Goal: Task Accomplishment & Management: Use online tool/utility

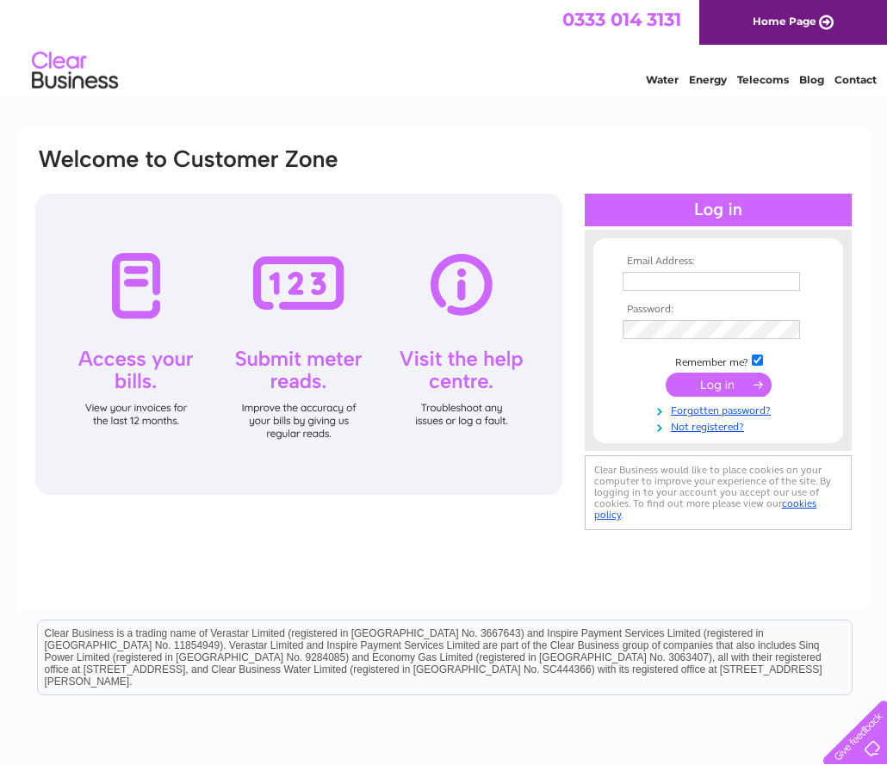
type input "[EMAIL_ADDRESS][DOMAIN_NAME]"
click at [729, 384] on input "submit" at bounding box center [718, 385] width 106 height 24
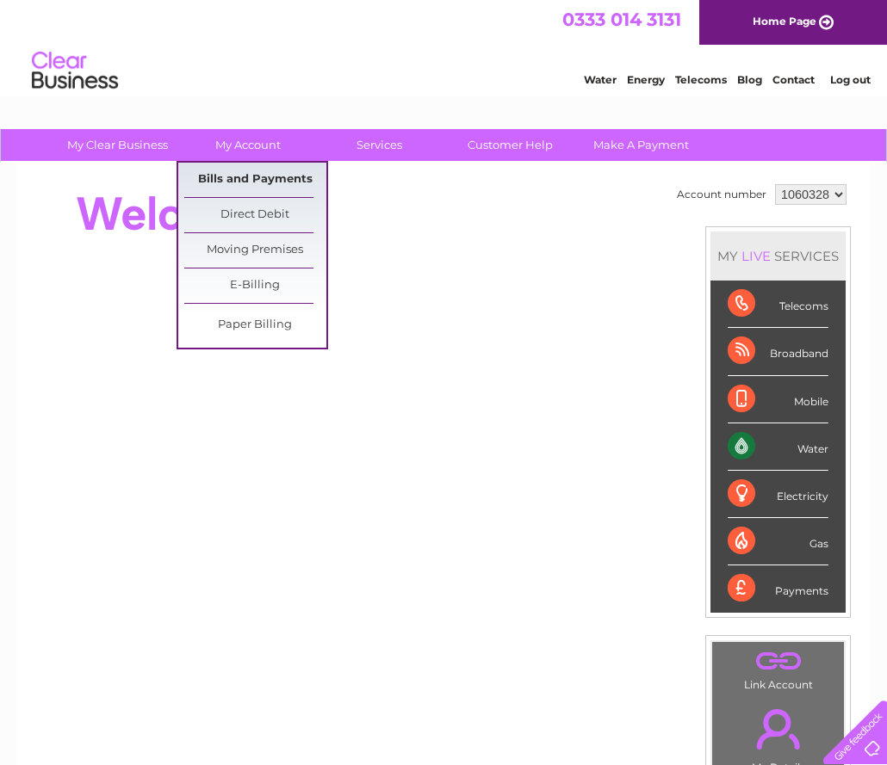
click at [265, 173] on link "Bills and Payments" at bounding box center [255, 180] width 142 height 34
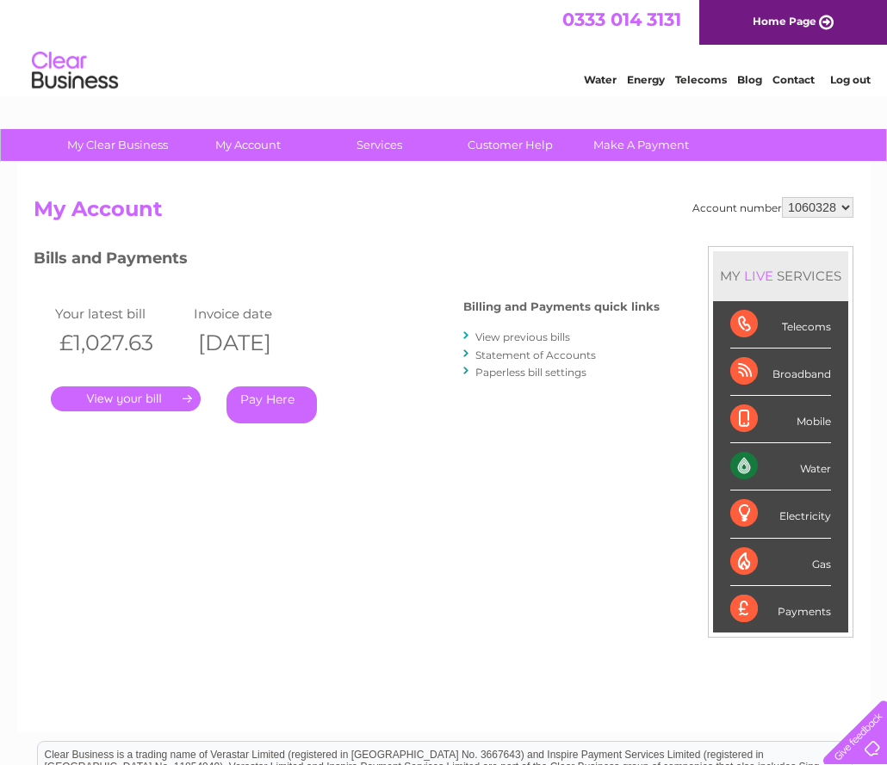
click at [845, 206] on select "1060328" at bounding box center [817, 207] width 71 height 21
click at [558, 255] on h3 "Bills and Payments" at bounding box center [347, 261] width 626 height 30
click at [142, 401] on link "." at bounding box center [126, 398] width 150 height 25
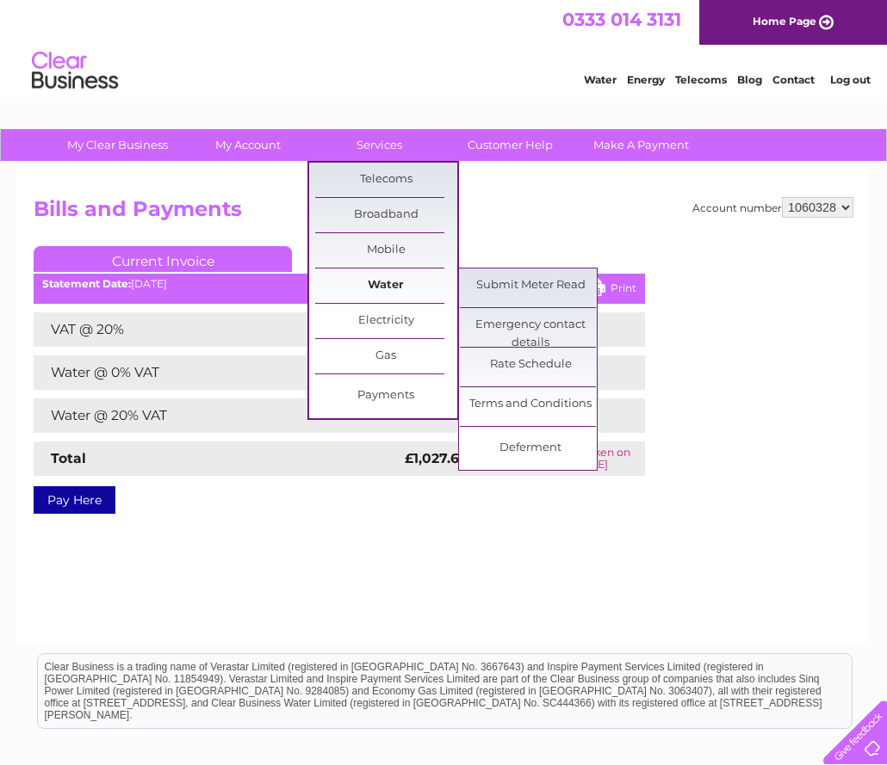
click at [387, 290] on link "Water" at bounding box center [386, 286] width 142 height 34
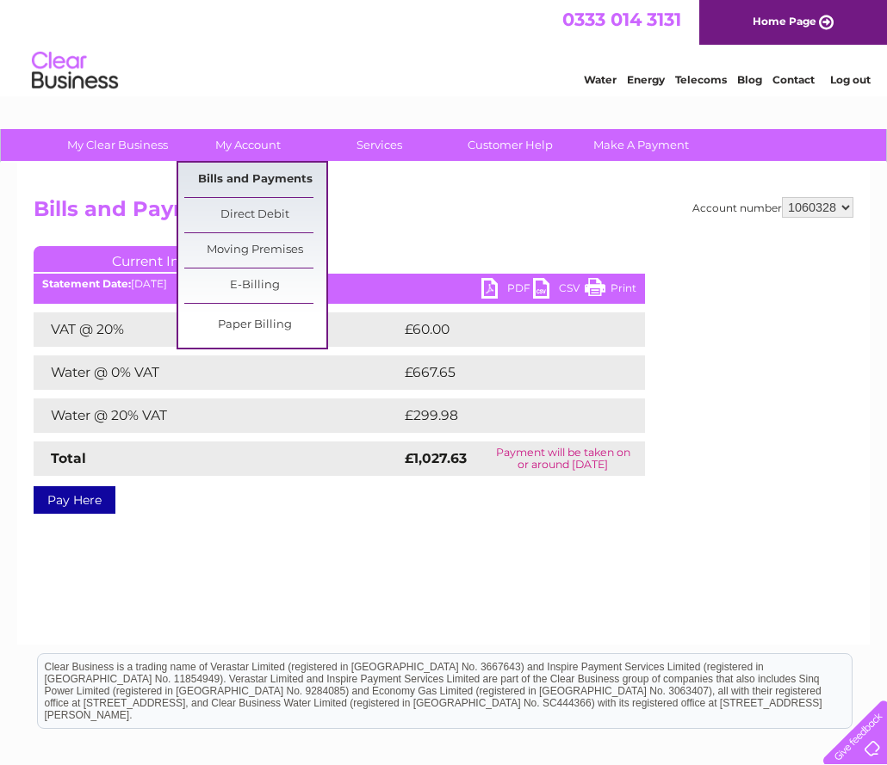
click at [271, 176] on link "Bills and Payments" at bounding box center [255, 180] width 142 height 34
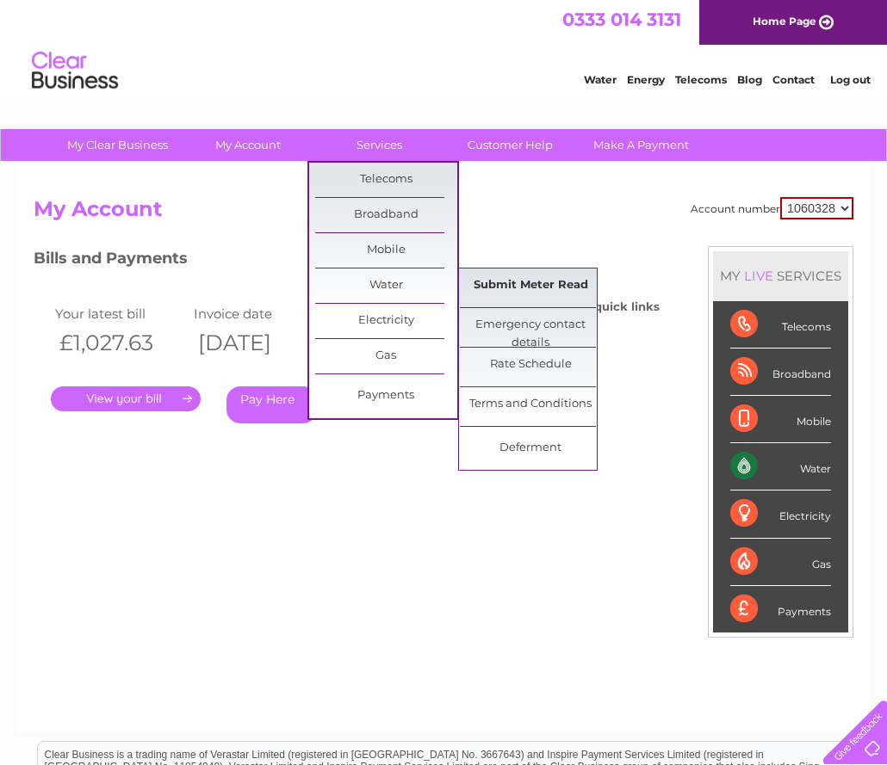
click at [529, 286] on link "Submit Meter Read" at bounding box center [531, 286] width 142 height 34
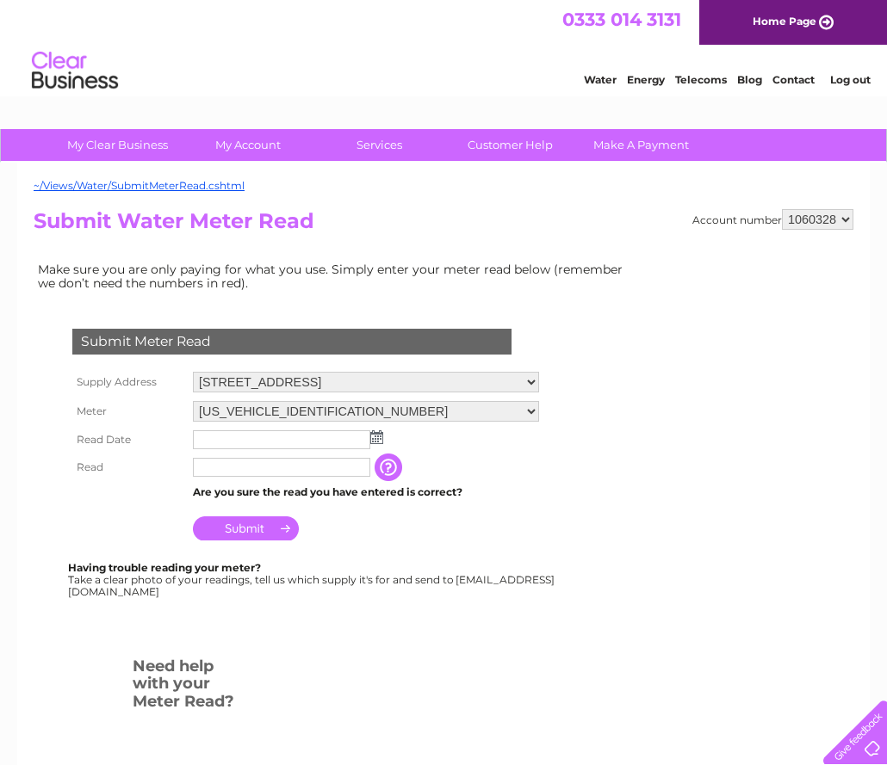
click at [341, 442] on input "text" at bounding box center [281, 439] width 177 height 19
click at [341, 436] on input "text" at bounding box center [282, 440] width 179 height 21
click at [380, 436] on img at bounding box center [378, 438] width 13 height 14
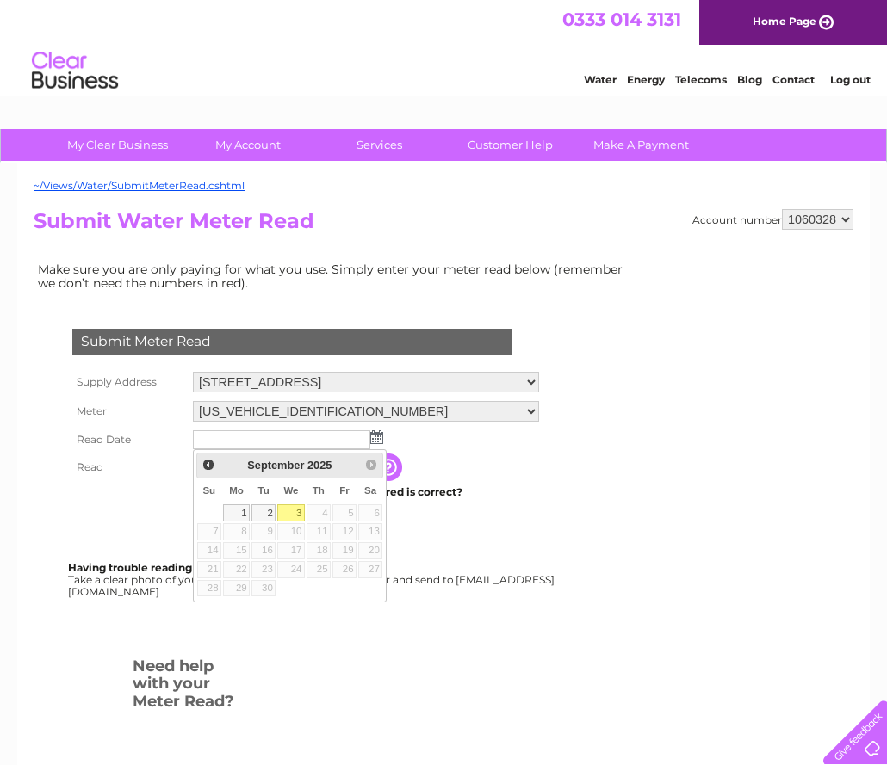
click at [297, 511] on link "3" at bounding box center [291, 512] width 28 height 17
type input "2025/09/03"
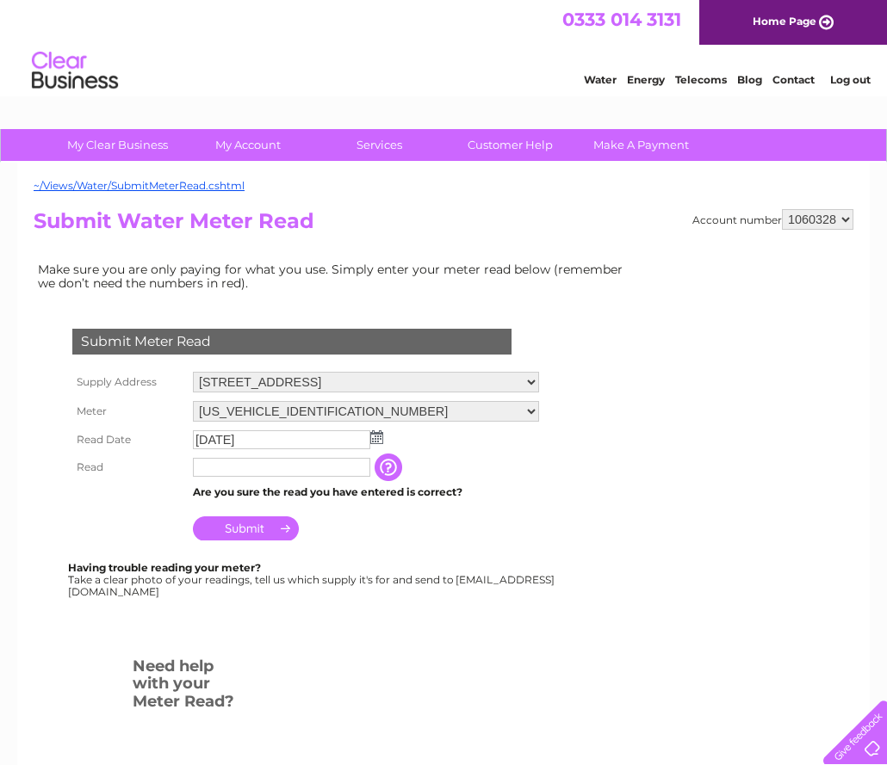
click at [321, 470] on input "text" at bounding box center [281, 467] width 177 height 19
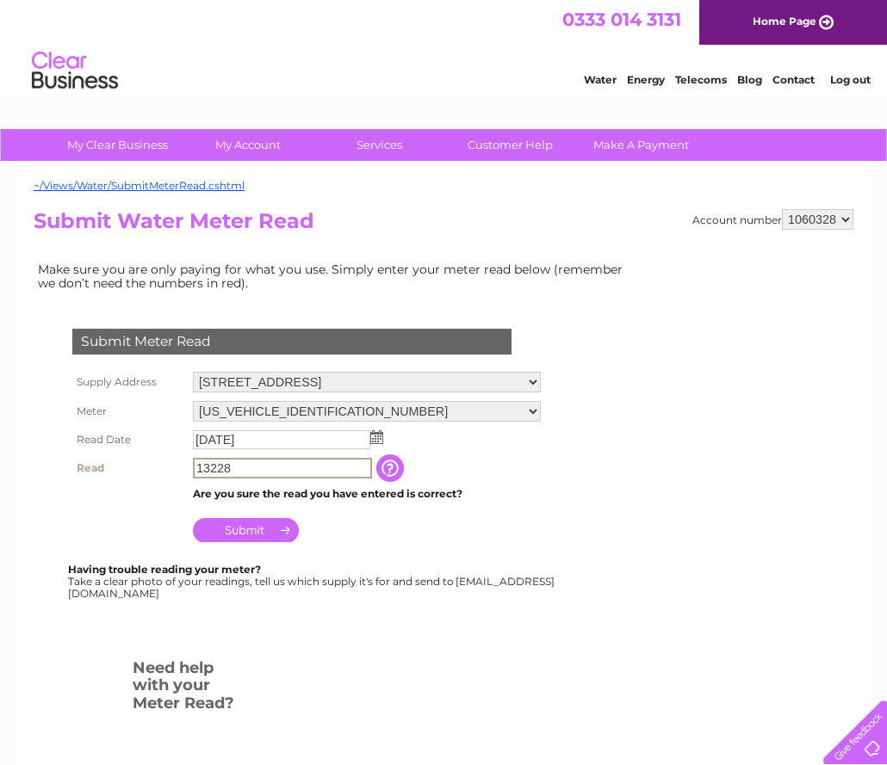
type input "13228"
click at [496, 544] on td "Submit" at bounding box center [365, 524] width 355 height 41
click at [250, 526] on input "Submit" at bounding box center [246, 528] width 106 height 24
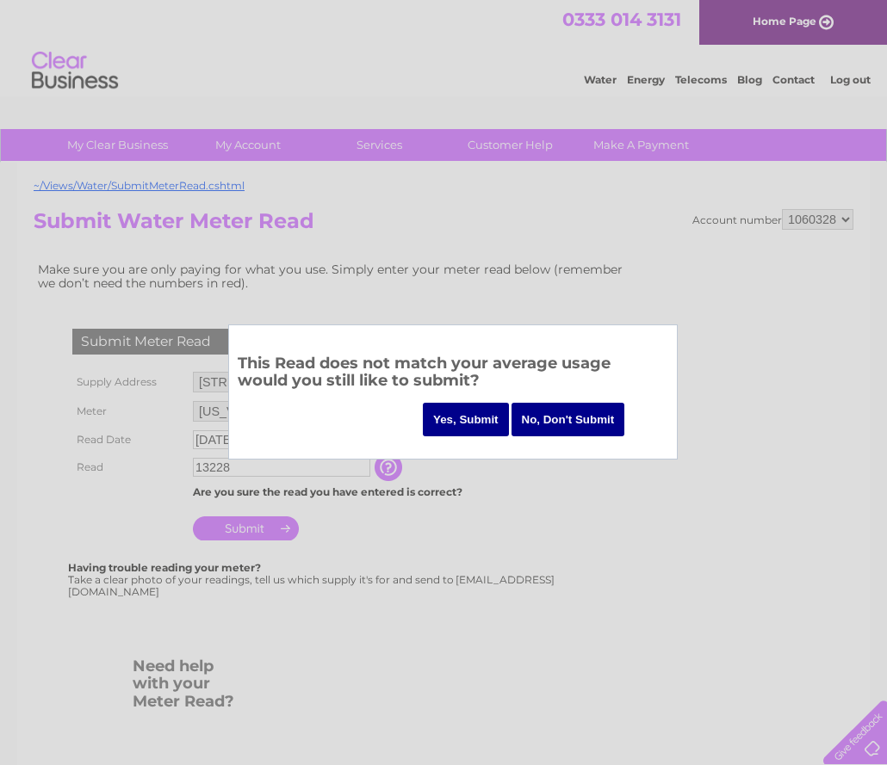
click at [479, 417] on input "Yes, Submit" at bounding box center [466, 420] width 86 height 34
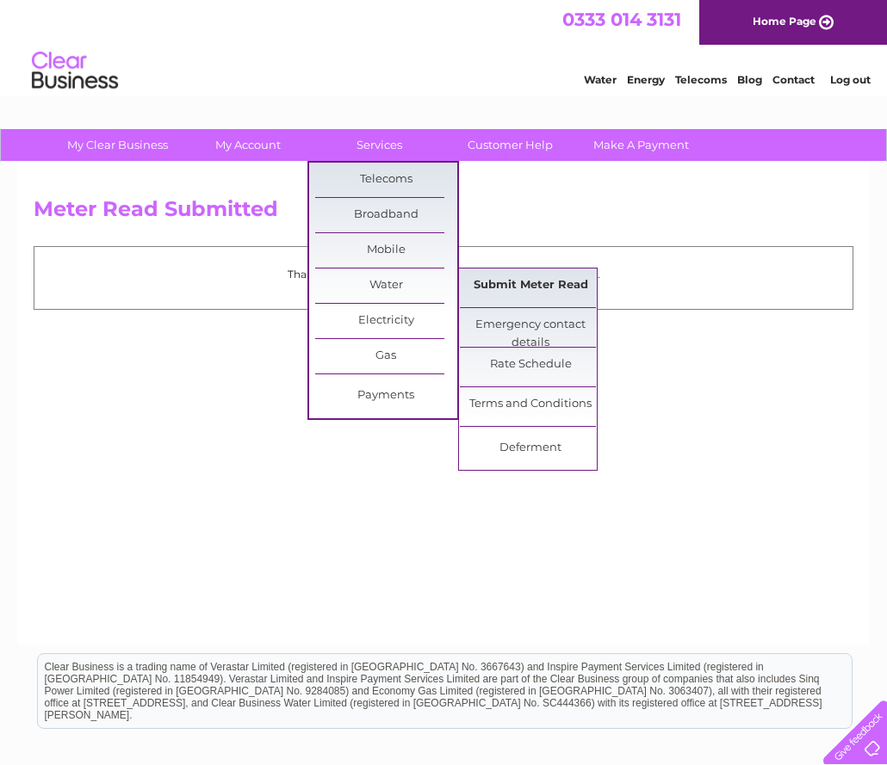
click at [508, 283] on link "Submit Meter Read" at bounding box center [531, 286] width 142 height 34
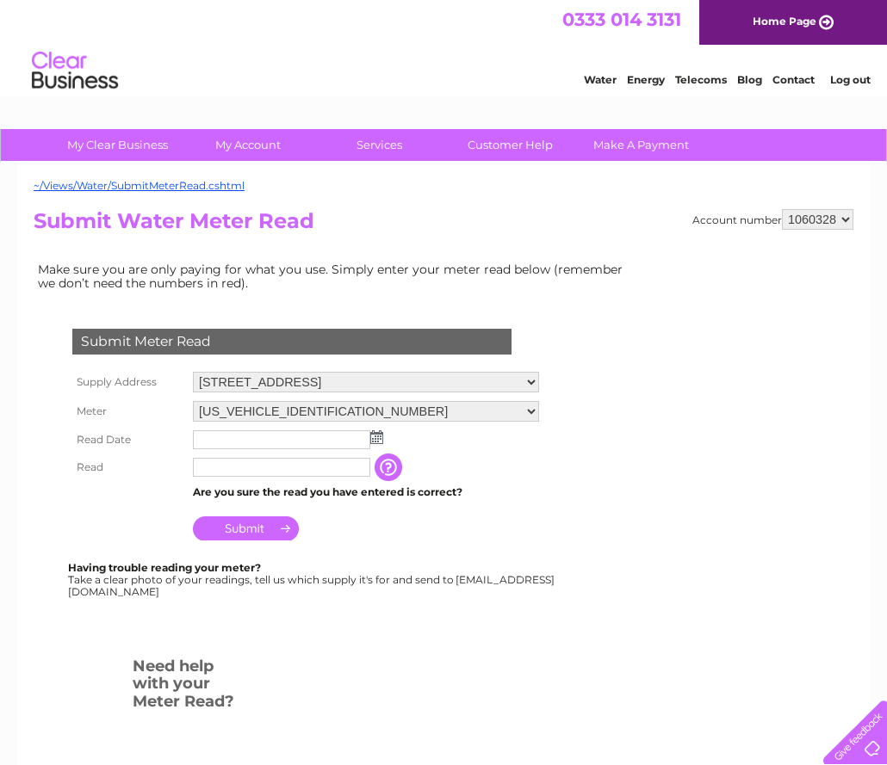
click at [528, 384] on select "Gairloch Highland Lodge, Gairloch, IV21 2AH The Old Inn, Gairloch, Ross Shire, …" at bounding box center [366, 382] width 346 height 21
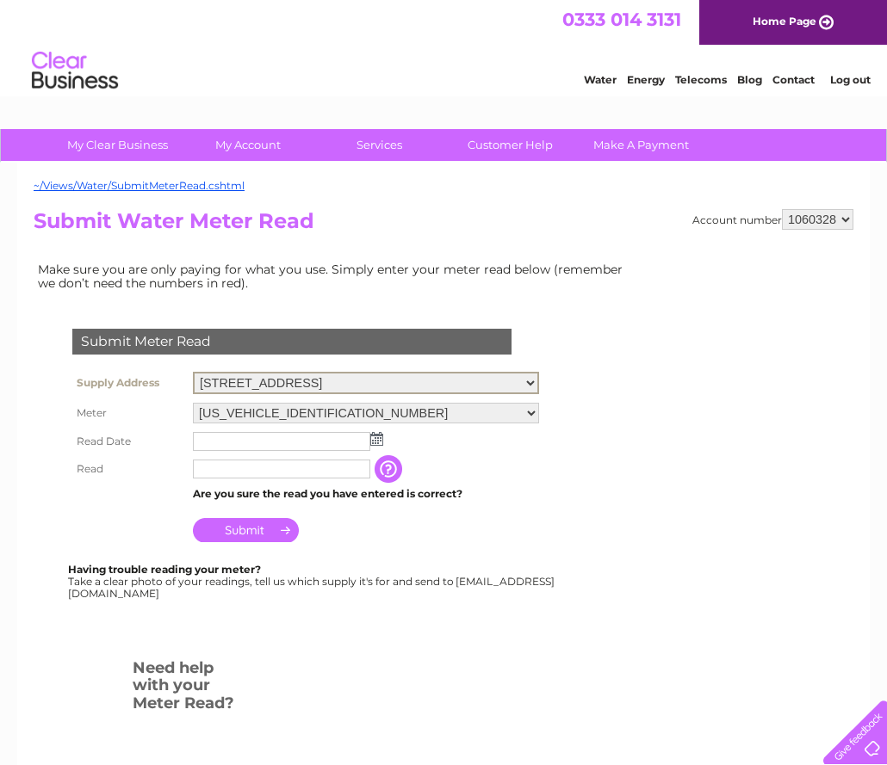
select select "551793"
click at [193, 372] on select "Gairloch Highland Lodge, Gairloch, IV21 2AH The Old Inn, Gairloch, Ross Shire, …" at bounding box center [366, 383] width 346 height 22
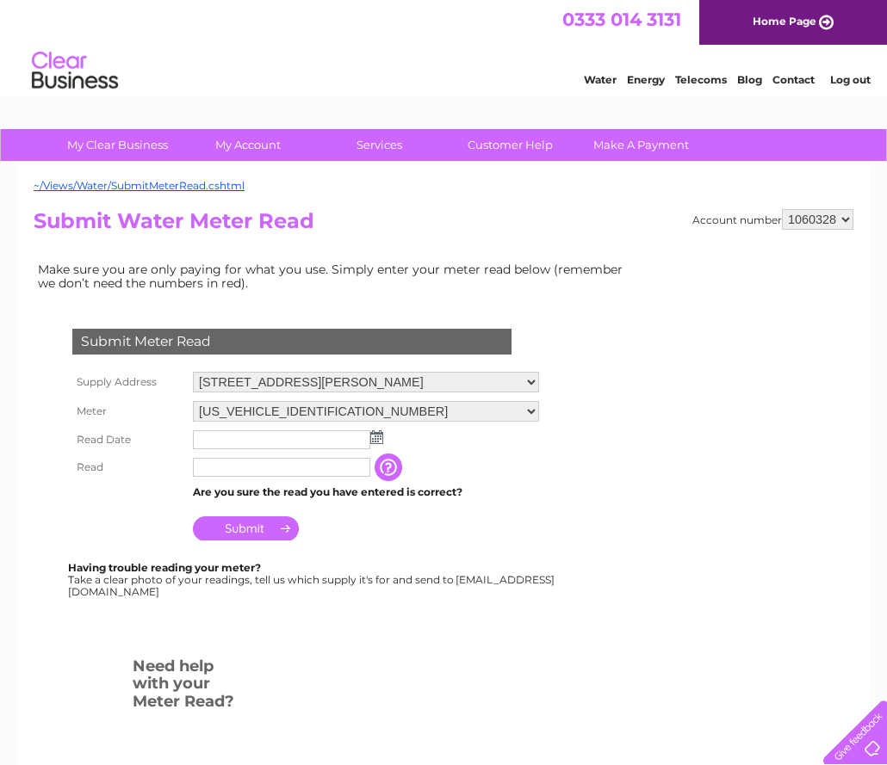
click at [379, 441] on img at bounding box center [376, 437] width 13 height 14
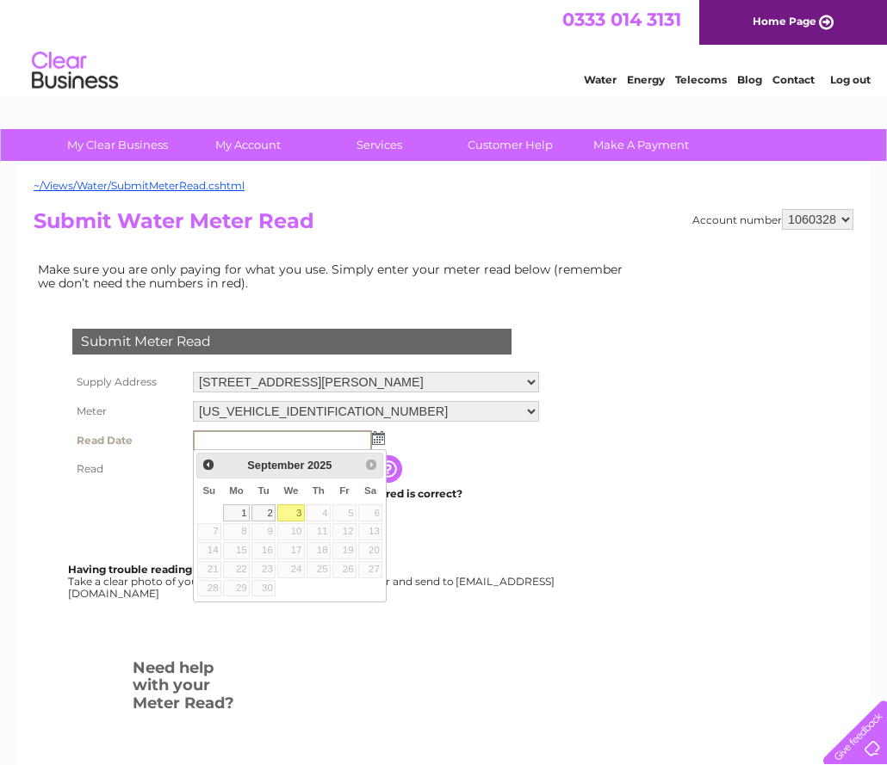
click at [296, 507] on link "3" at bounding box center [291, 512] width 28 height 17
type input "[DATE]"
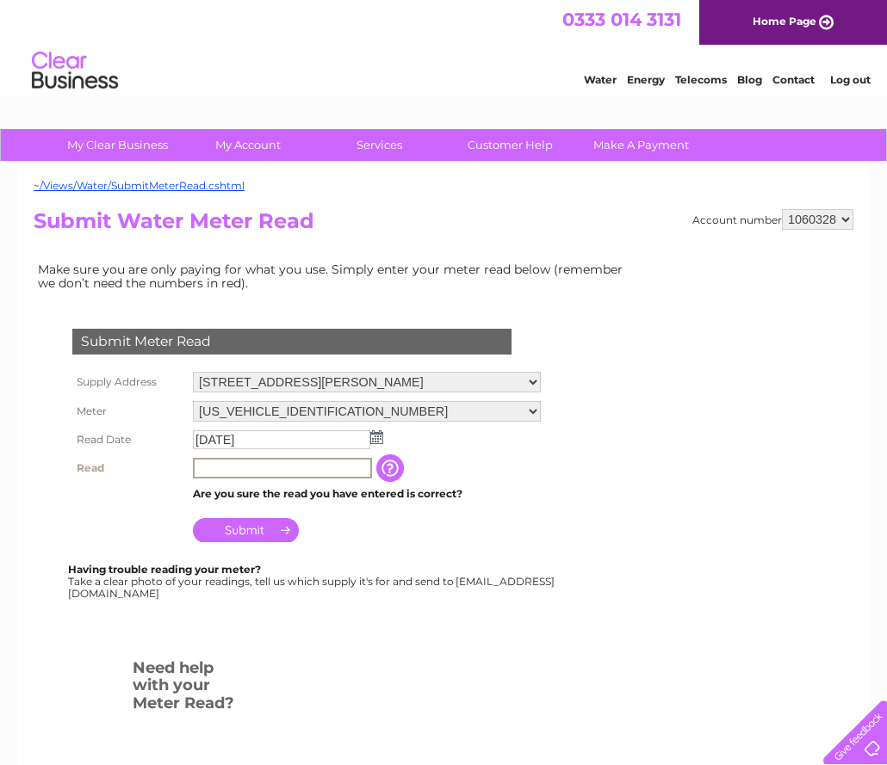
click at [323, 471] on input "text" at bounding box center [282, 468] width 179 height 21
type input "11910"
click at [269, 530] on input "Submit" at bounding box center [246, 528] width 106 height 24
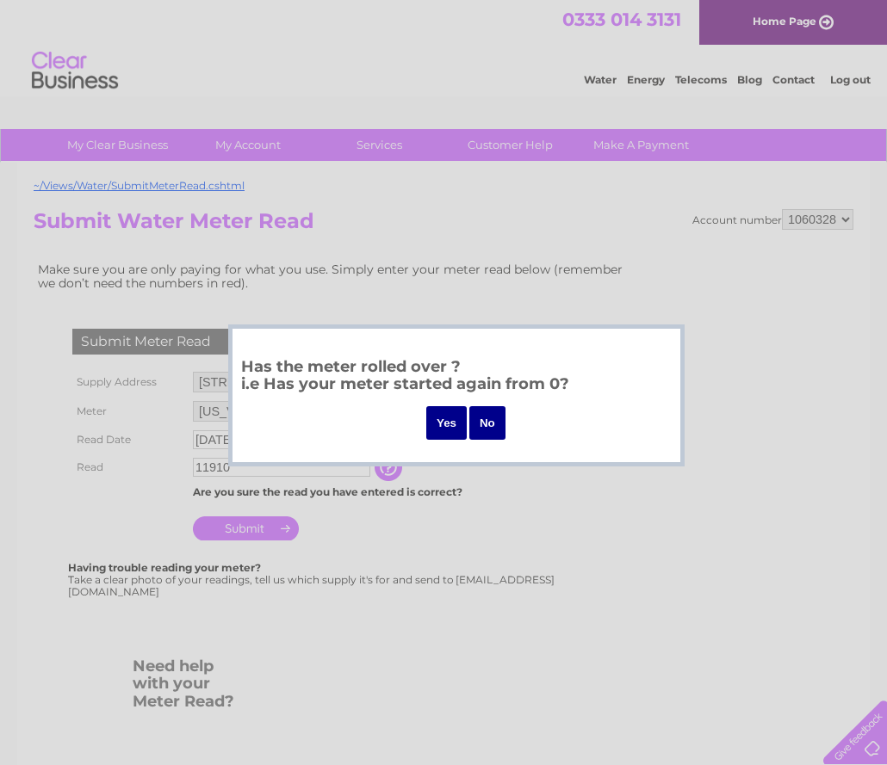
click at [517, 531] on div at bounding box center [443, 382] width 887 height 765
click at [486, 429] on input "No" at bounding box center [487, 423] width 36 height 34
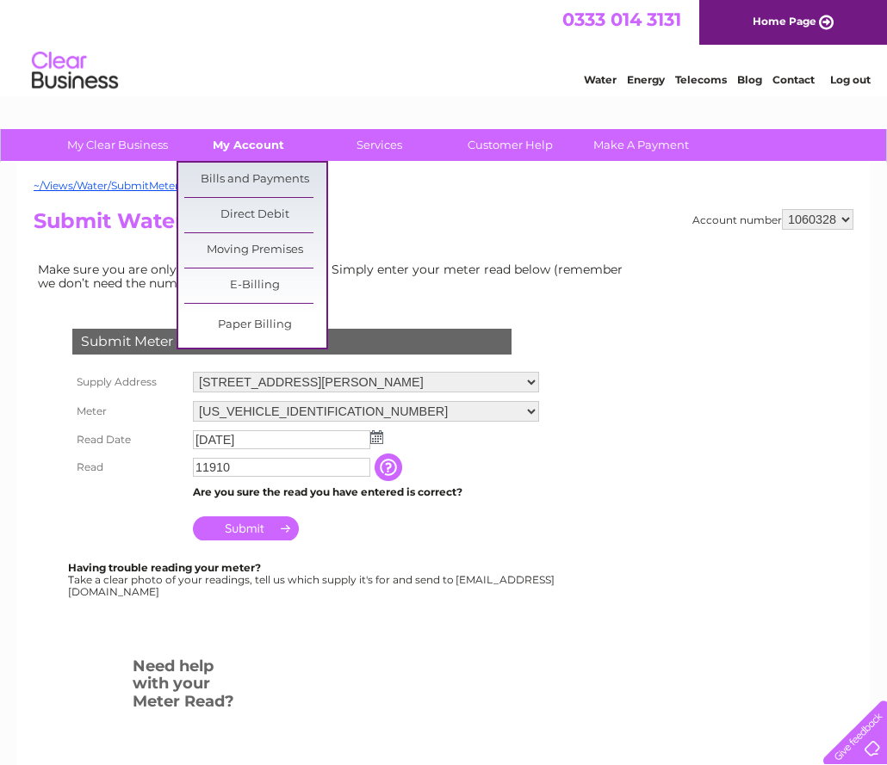
click at [226, 146] on link "My Account" at bounding box center [248, 145] width 142 height 32
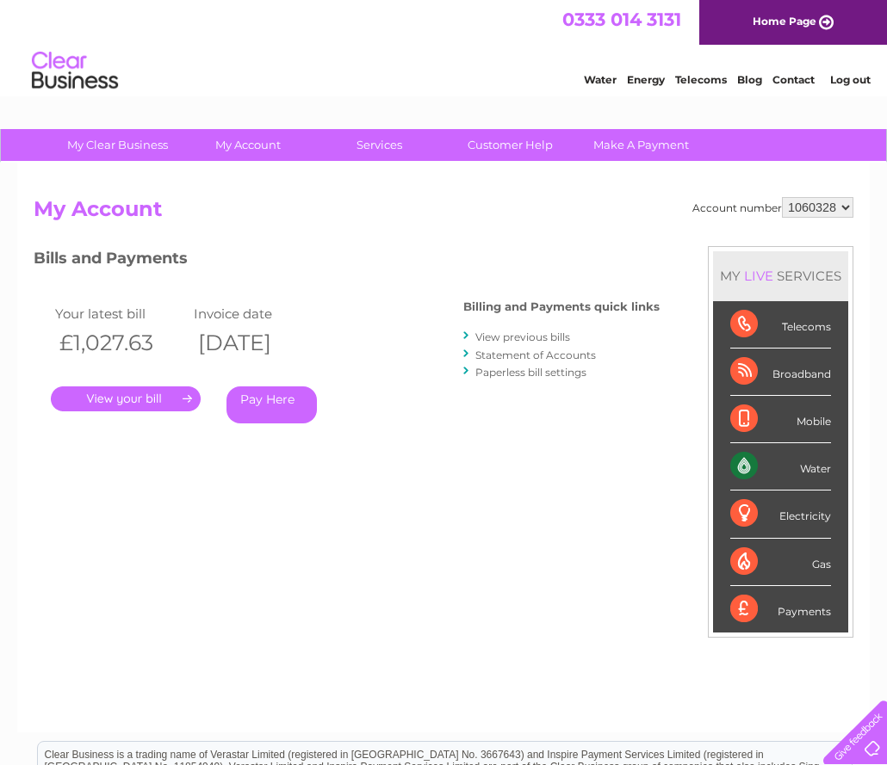
click at [143, 399] on link "." at bounding box center [126, 398] width 150 height 25
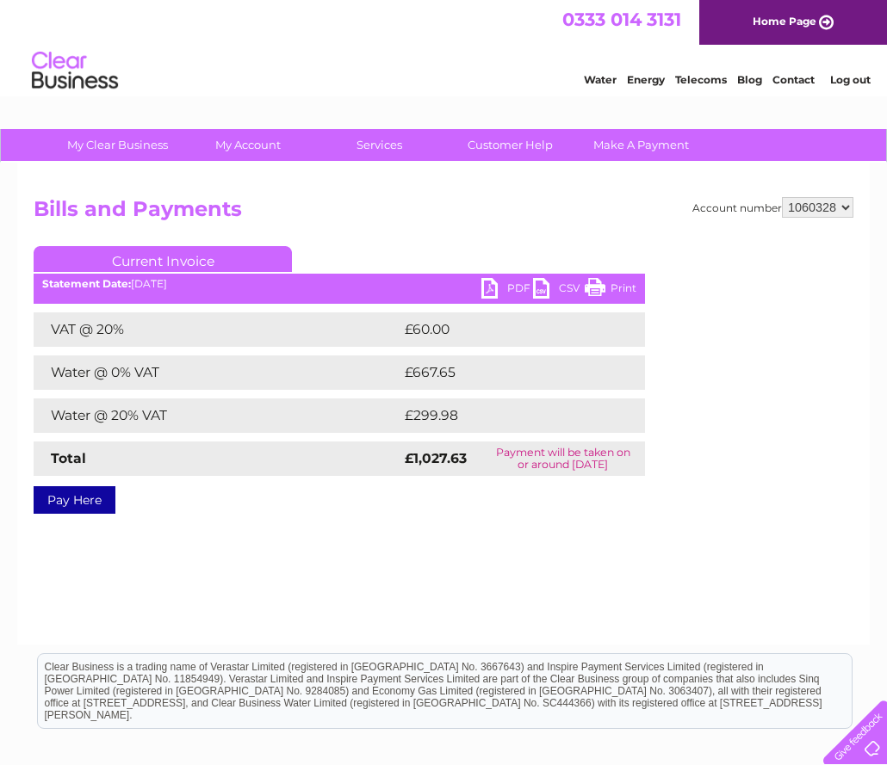
click at [491, 287] on link "PDF" at bounding box center [507, 290] width 52 height 25
